Goal: Check status: Check status

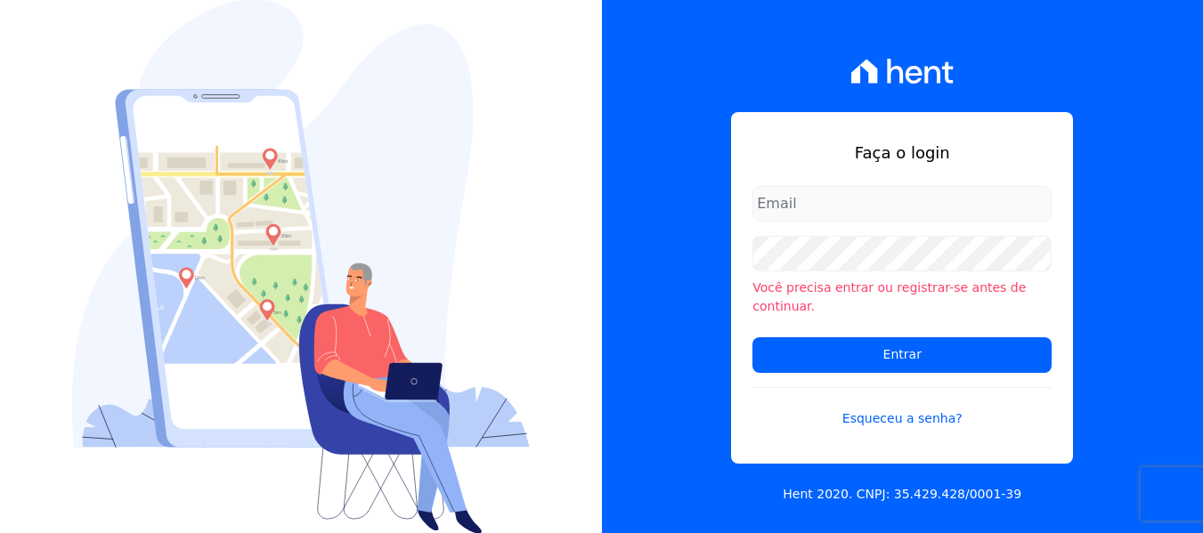
type input "[PERSON_NAME][EMAIL_ADDRESS][DOMAIN_NAME]"
click at [875, 216] on input "[PERSON_NAME][EMAIL_ADDRESS][DOMAIN_NAME]" at bounding box center [902, 204] width 299 height 36
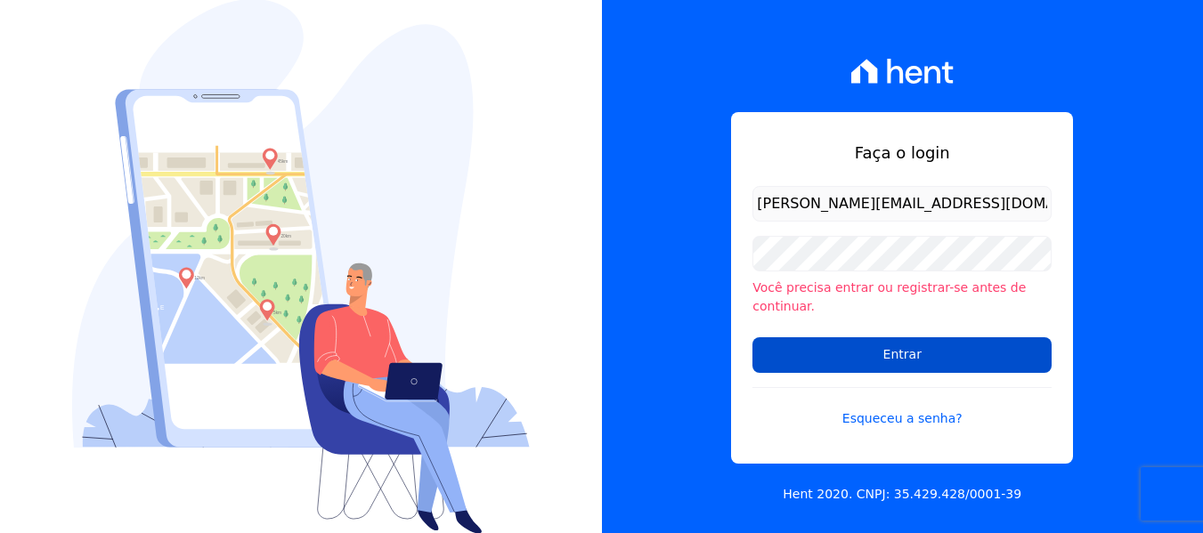
click at [895, 352] on input "Entrar" at bounding box center [902, 356] width 299 height 36
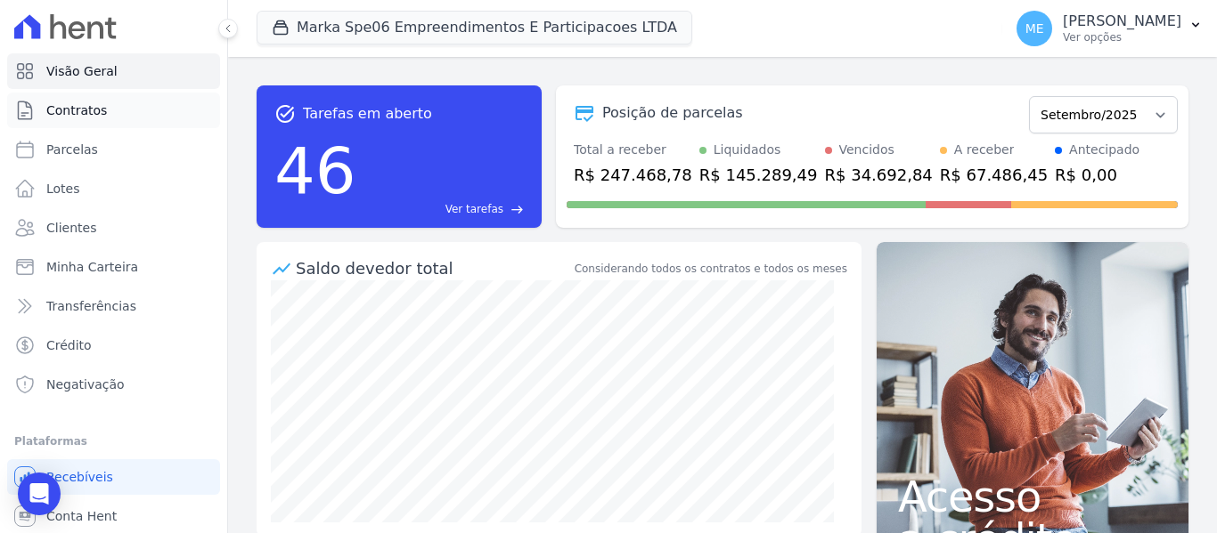
click at [92, 117] on span "Contratos" at bounding box center [76, 111] width 61 height 18
click at [344, 20] on button "Marka Spe06 Empreendimentos E Participacoes LTDA" at bounding box center [475, 28] width 436 height 34
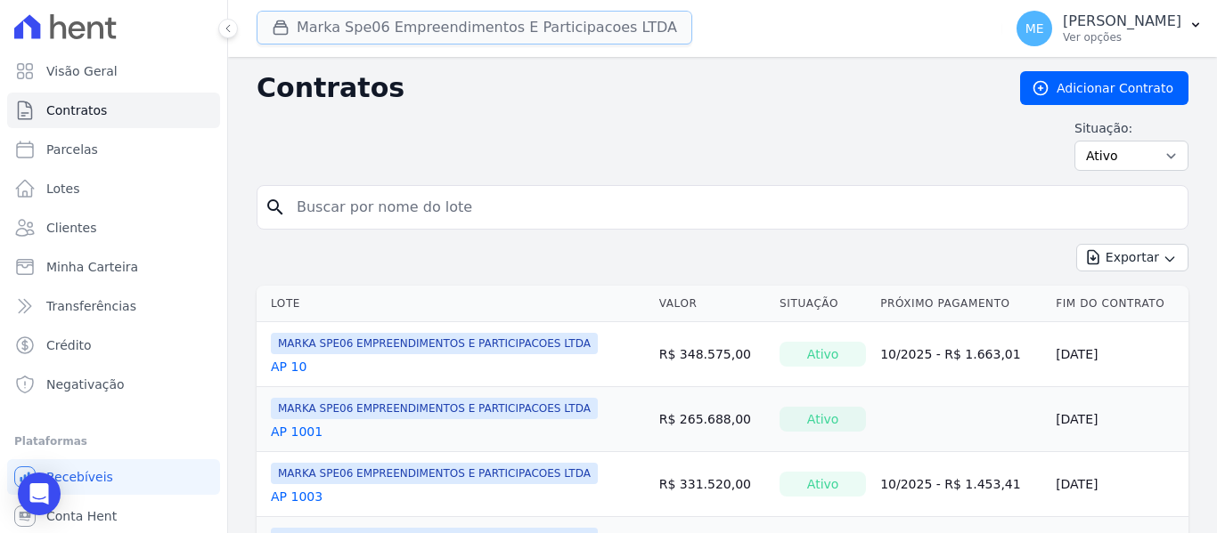
click at [336, 34] on button "Marka Spe06 Empreendimentos E Participacoes LTDA" at bounding box center [475, 28] width 436 height 34
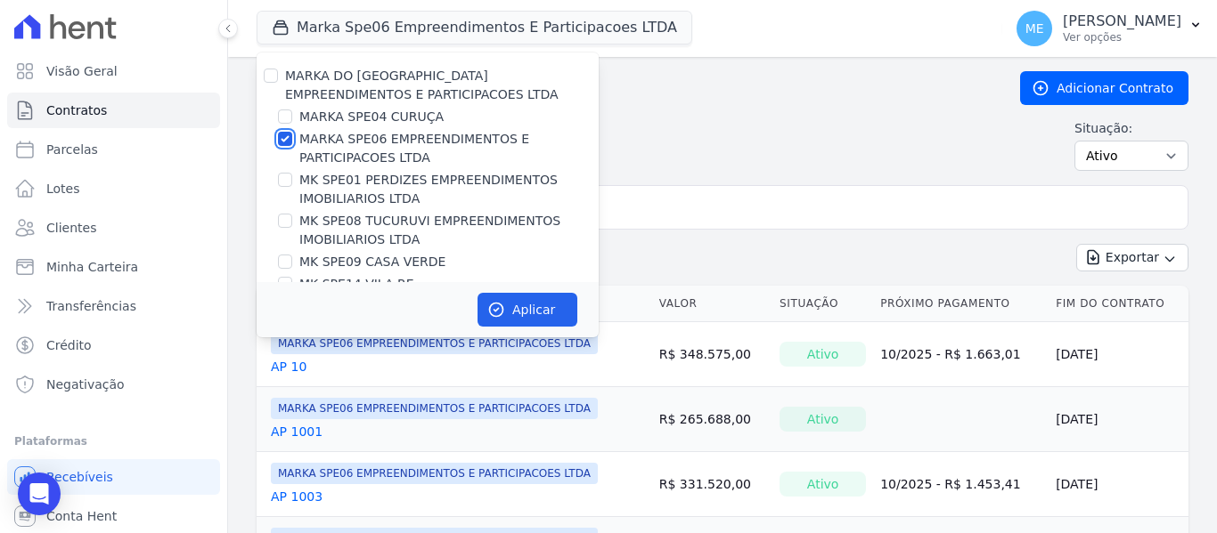
click at [283, 141] on input "MARKA SPE06 EMPREENDIMENTOS E PARTICIPACOES LTDA" at bounding box center [285, 139] width 14 height 14
checkbox input "false"
click at [286, 265] on input "MK SPE09 CASA VERDE" at bounding box center [285, 262] width 14 height 14
checkbox input "true"
click at [523, 309] on button "Aplicar" at bounding box center [527, 310] width 100 height 34
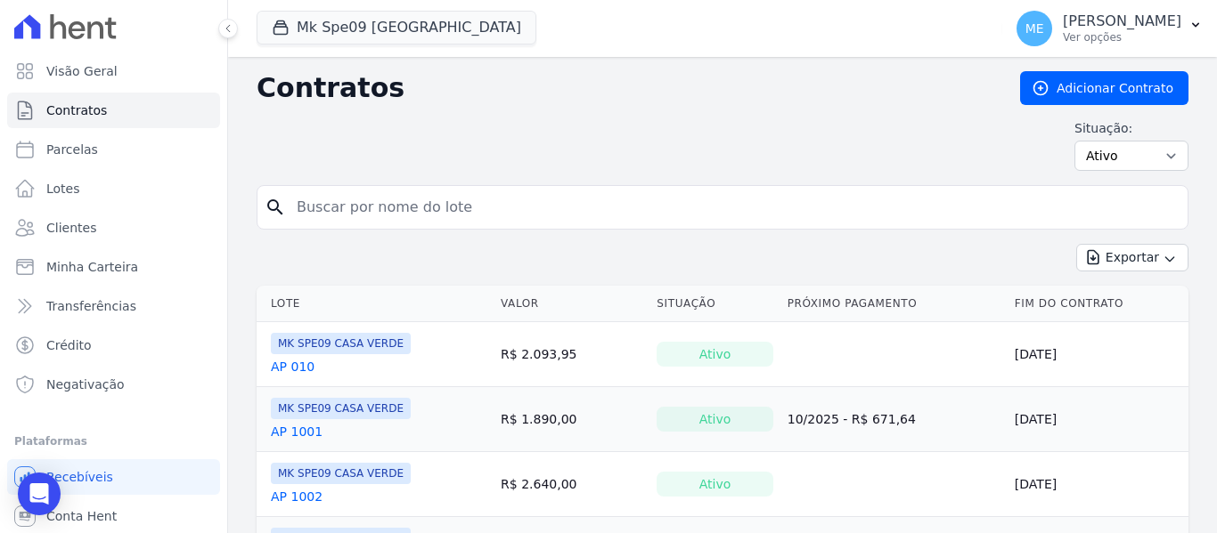
click at [489, 208] on input "search" at bounding box center [733, 208] width 894 height 36
type input "202"
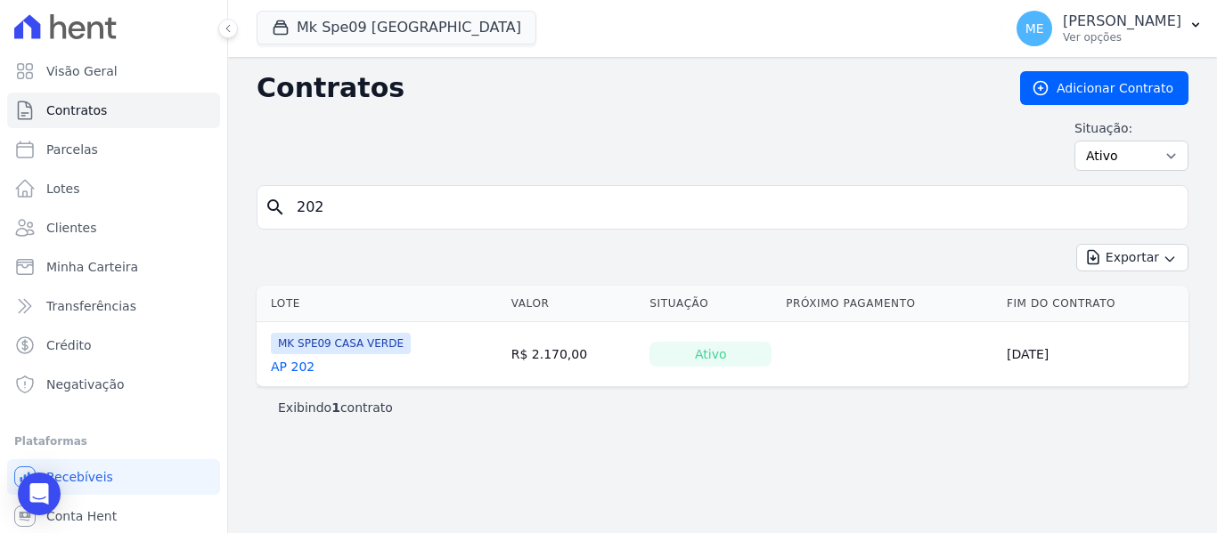
click at [299, 373] on link "AP 202" at bounding box center [293, 367] width 44 height 18
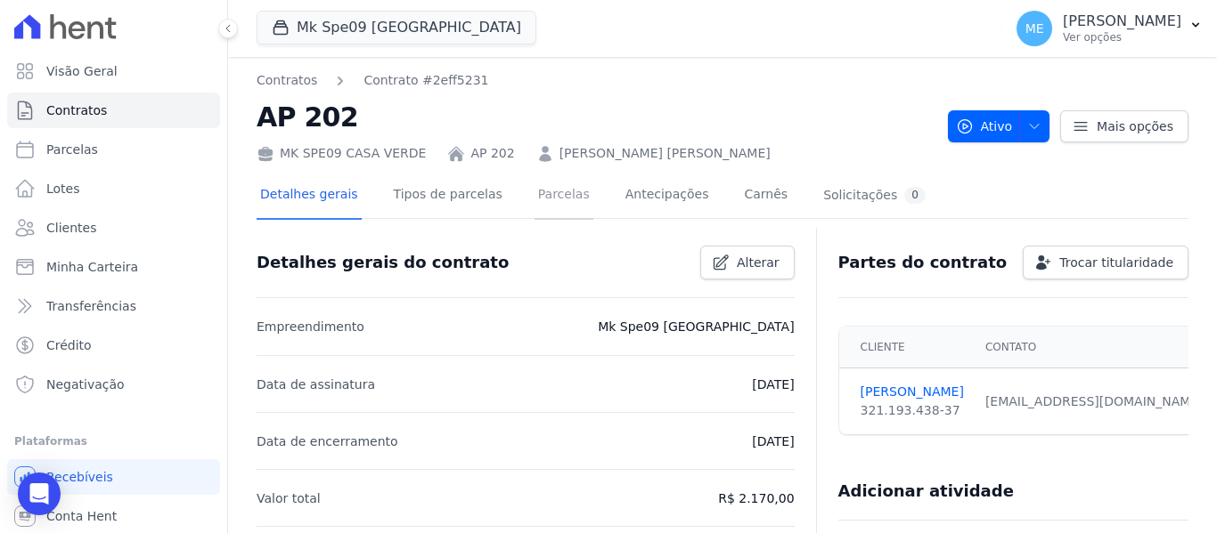
click at [554, 193] on link "Parcelas" at bounding box center [563, 196] width 59 height 47
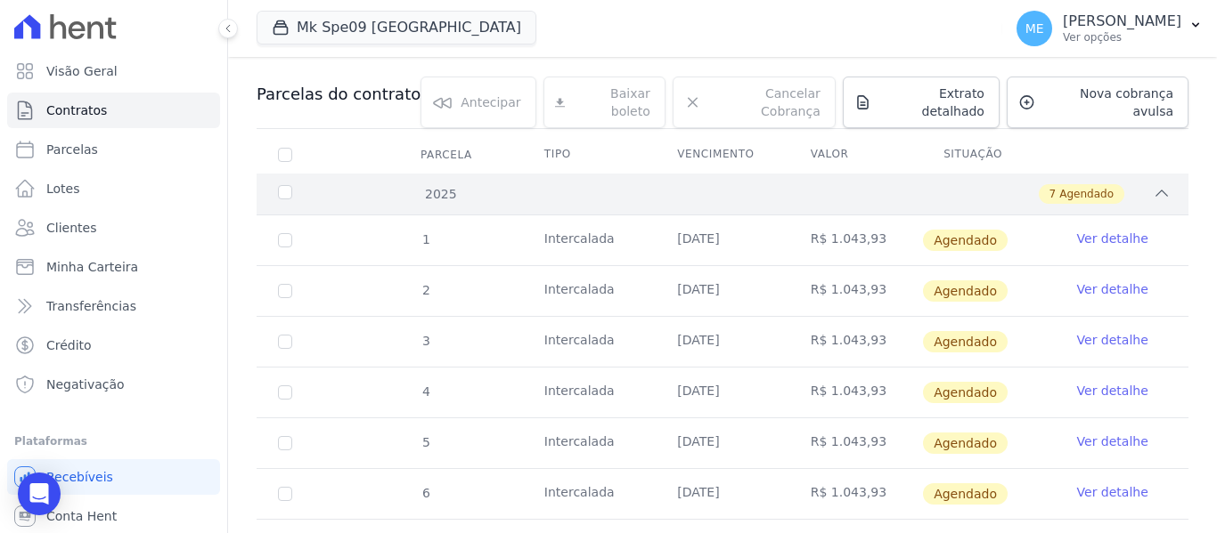
scroll to position [267, 0]
